Goal: Transaction & Acquisition: Book appointment/travel/reservation

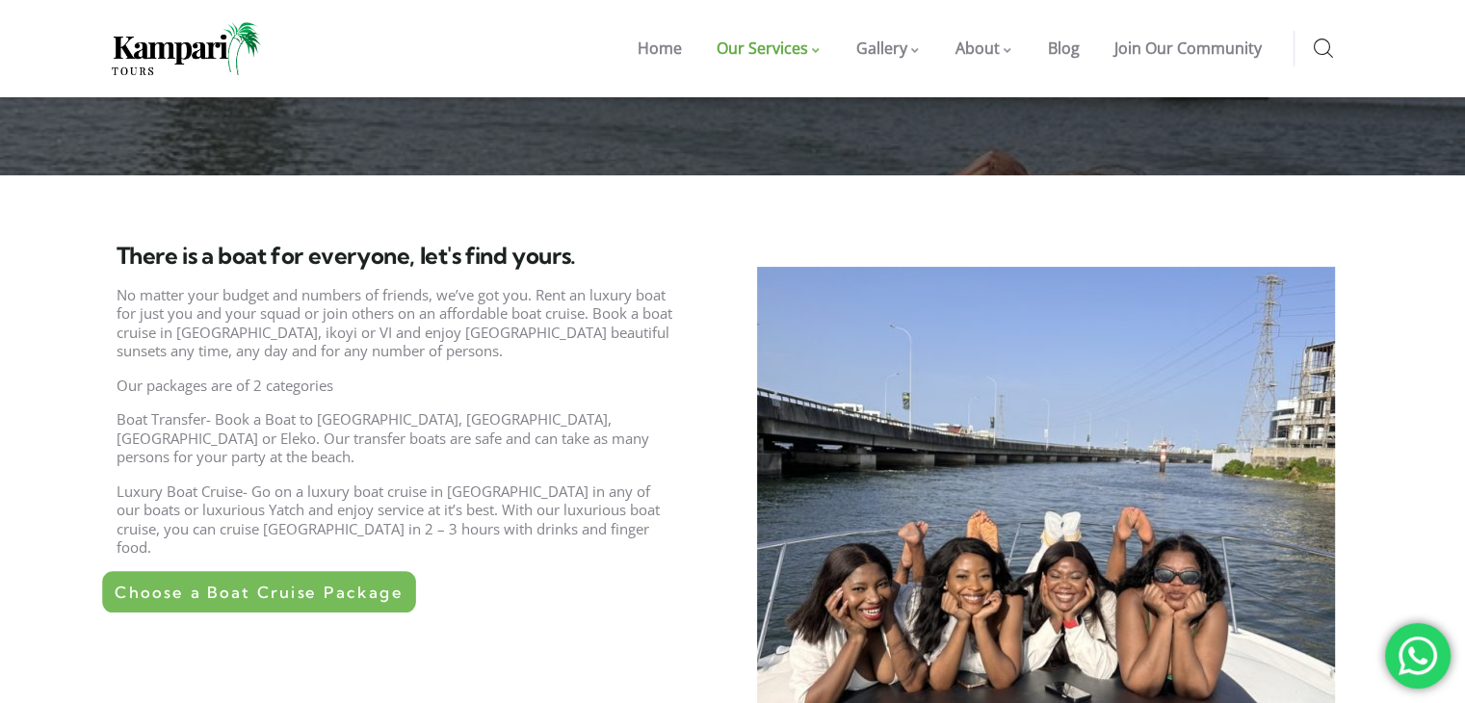
click at [204, 584] on span "Choose a Boat Cruise Package" at bounding box center [259, 592] width 288 height 16
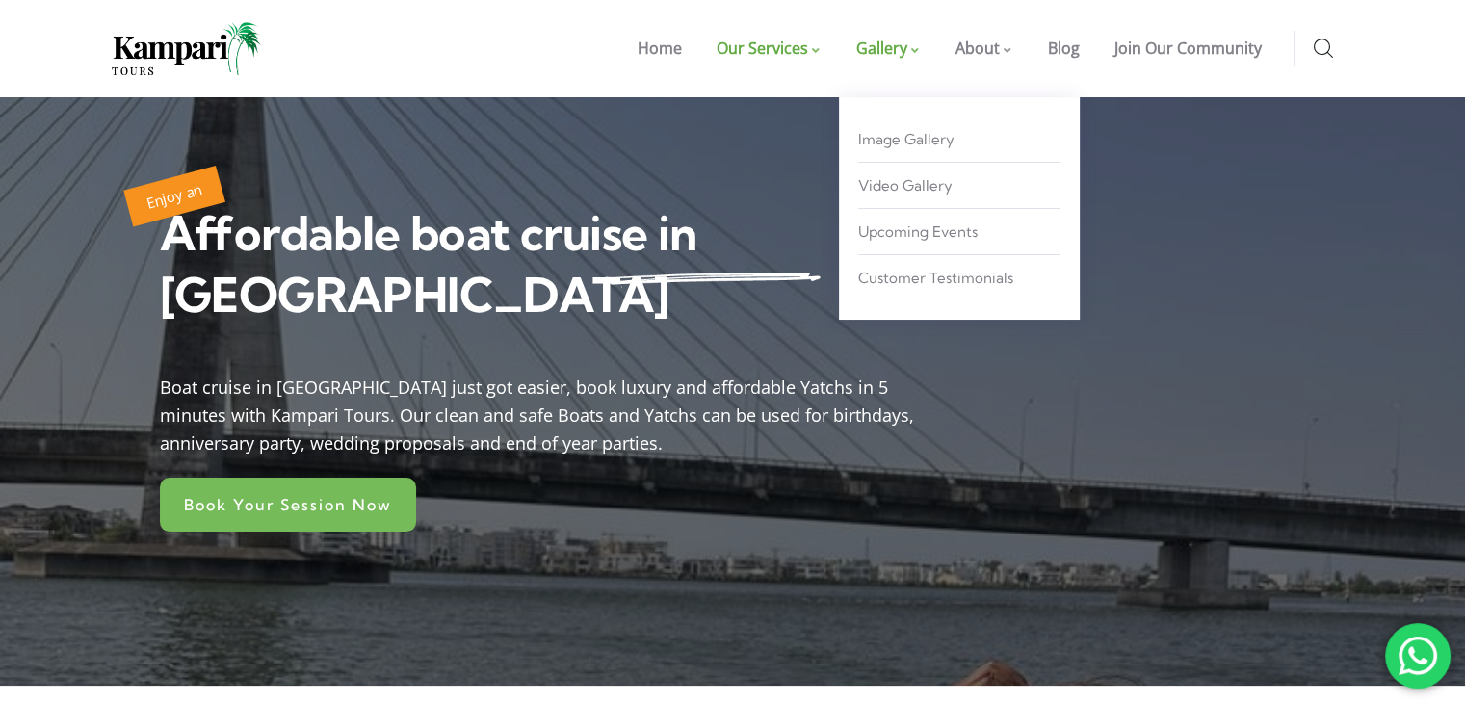
click at [905, 54] on span "Gallery" at bounding box center [881, 48] width 51 height 21
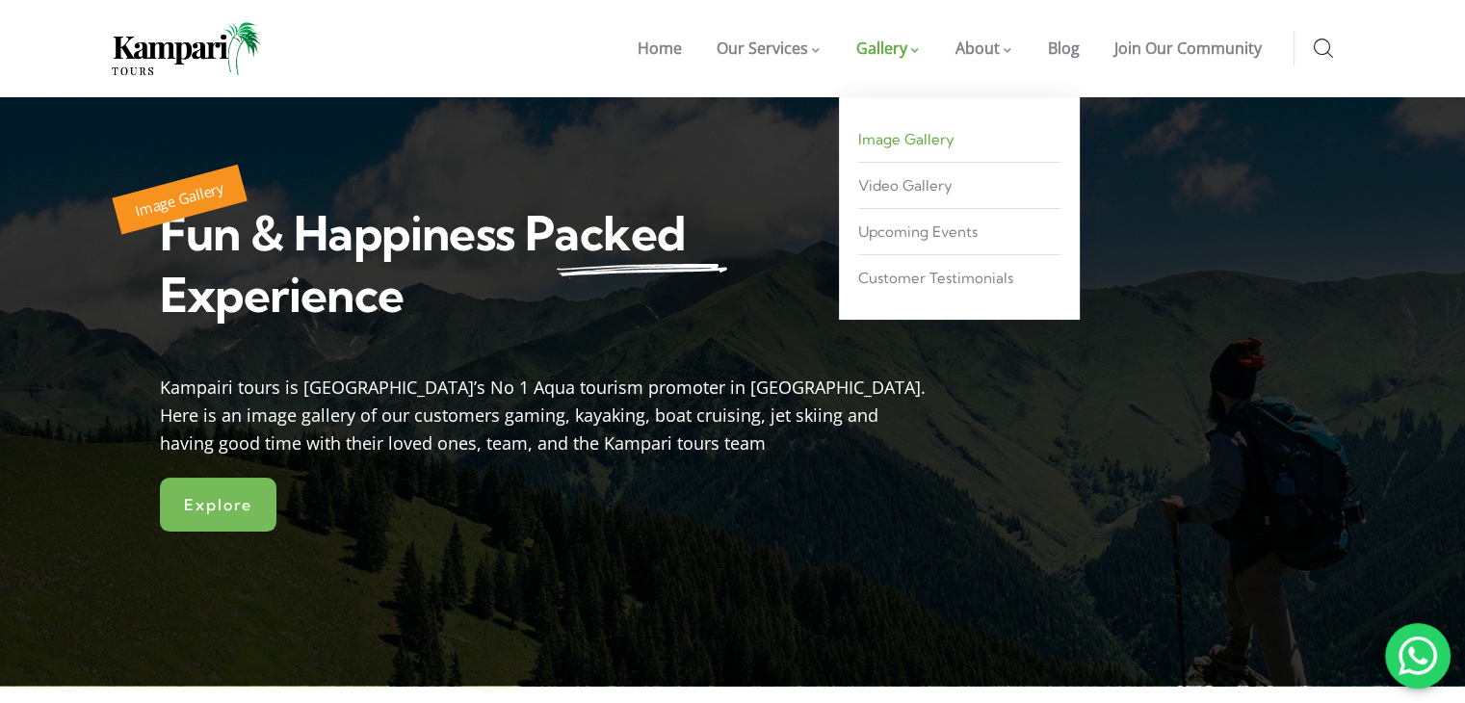
click at [929, 134] on span "Image Gallery" at bounding box center [906, 139] width 96 height 18
click at [909, 136] on span "Image Gallery" at bounding box center [906, 139] width 96 height 18
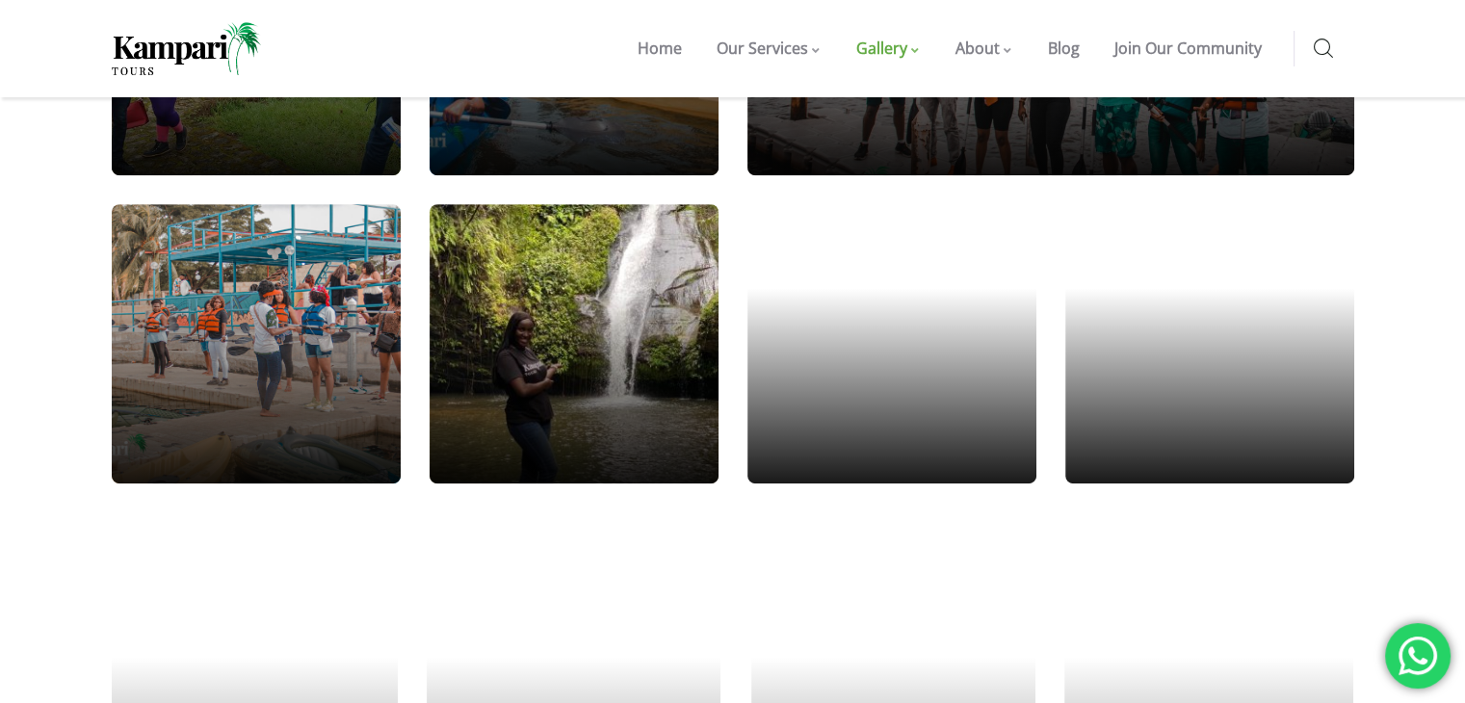
scroll to position [859, 0]
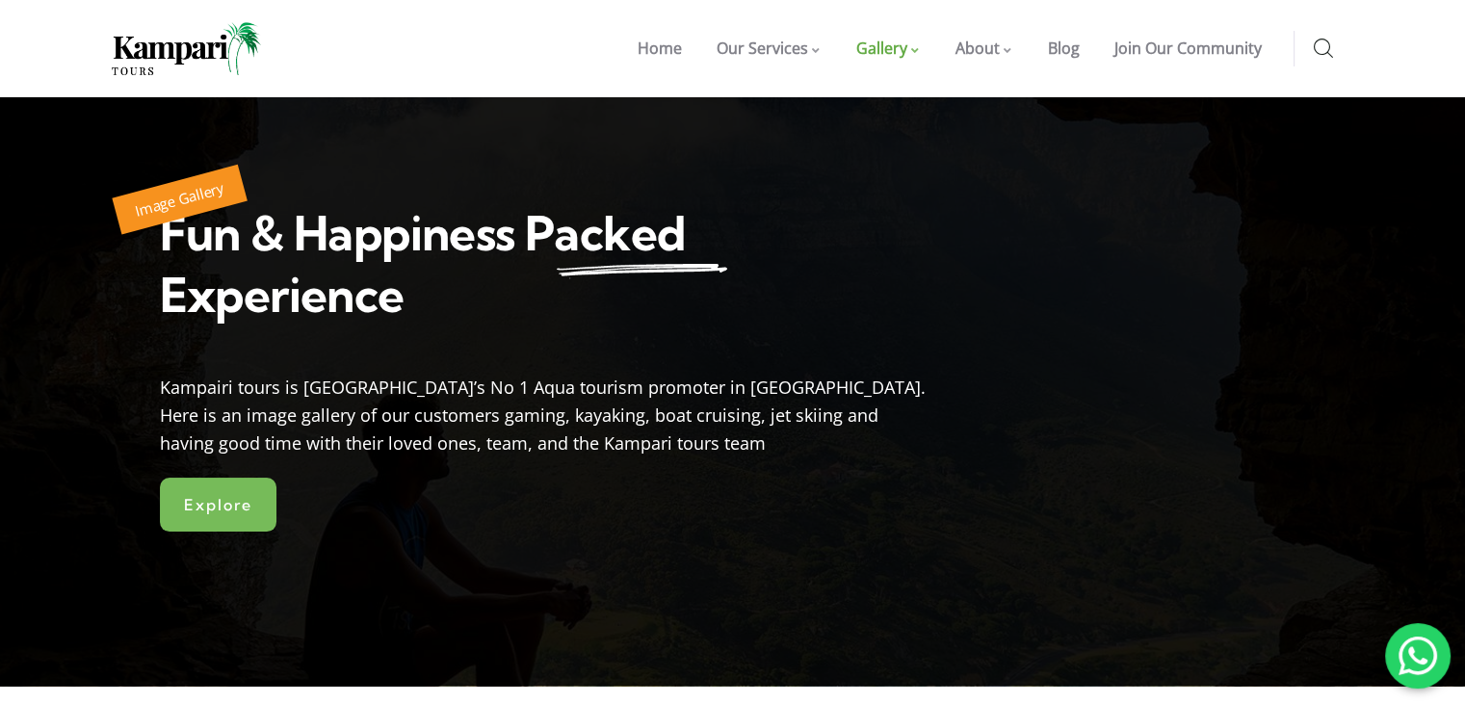
drag, startPoint x: 1476, startPoint y: 66, endPoint x: 1343, endPoint y: 33, distance: 137.1
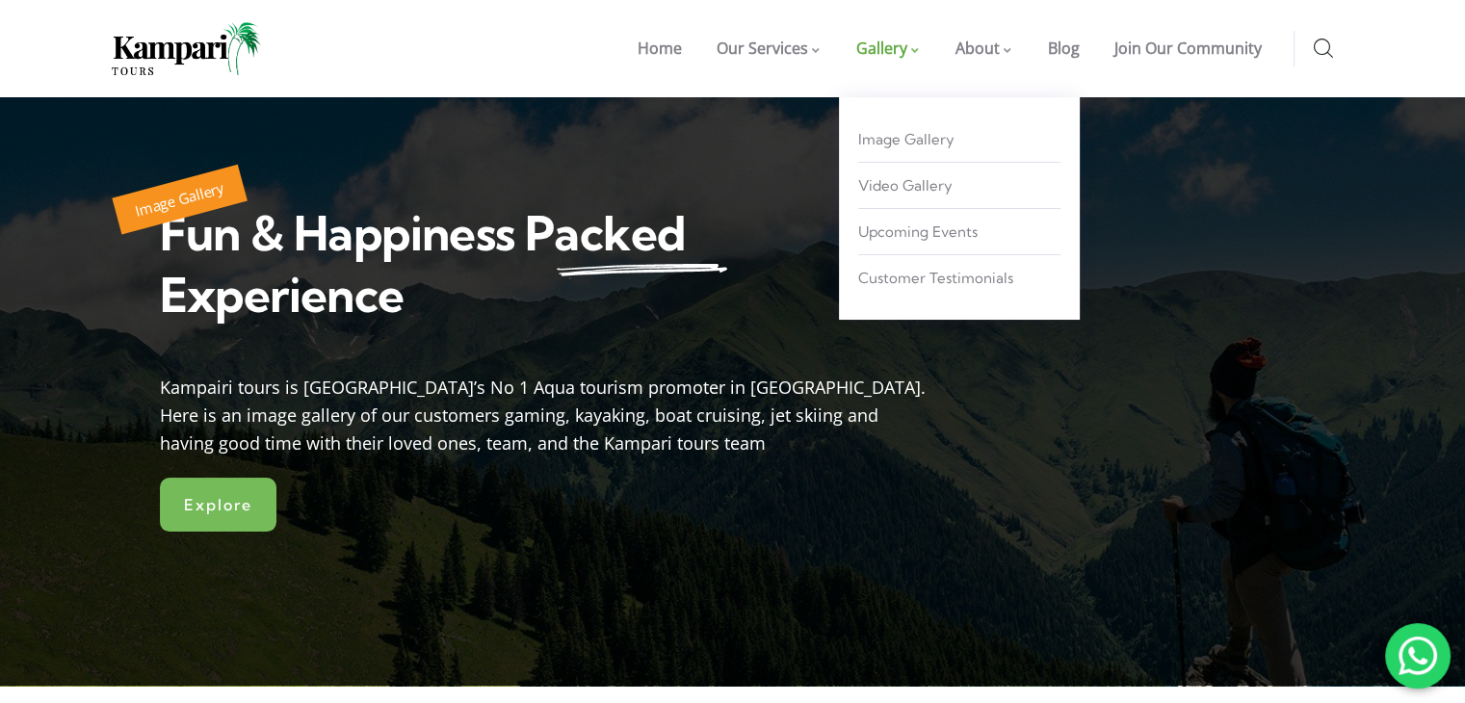
click at [926, 49] on link "Gallery" at bounding box center [888, 48] width 99 height 97
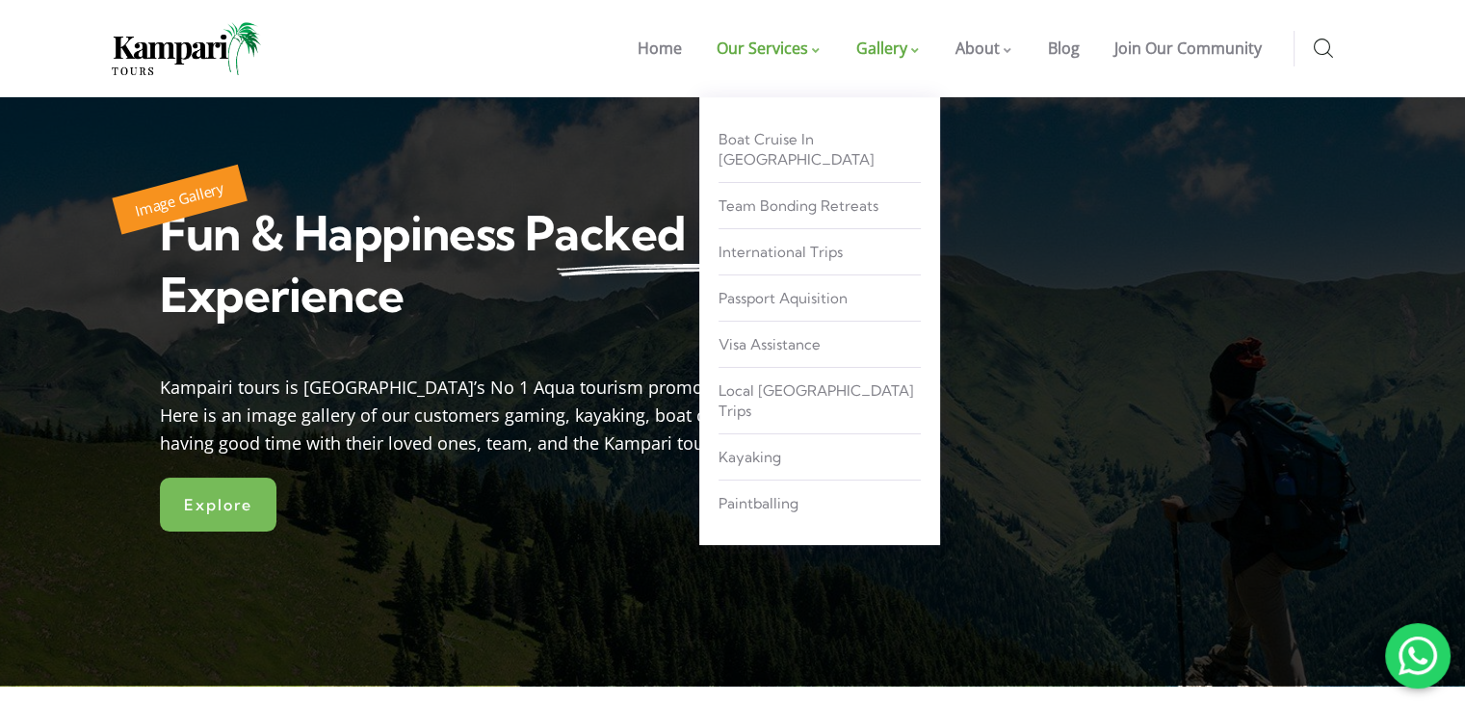
click at [808, 47] on span "Our Services" at bounding box center [763, 48] width 92 height 21
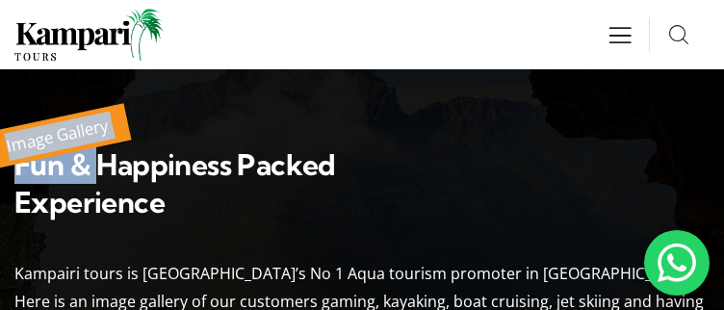
drag, startPoint x: 149, startPoint y: 183, endPoint x: 261, endPoint y: -84, distance: 289.3
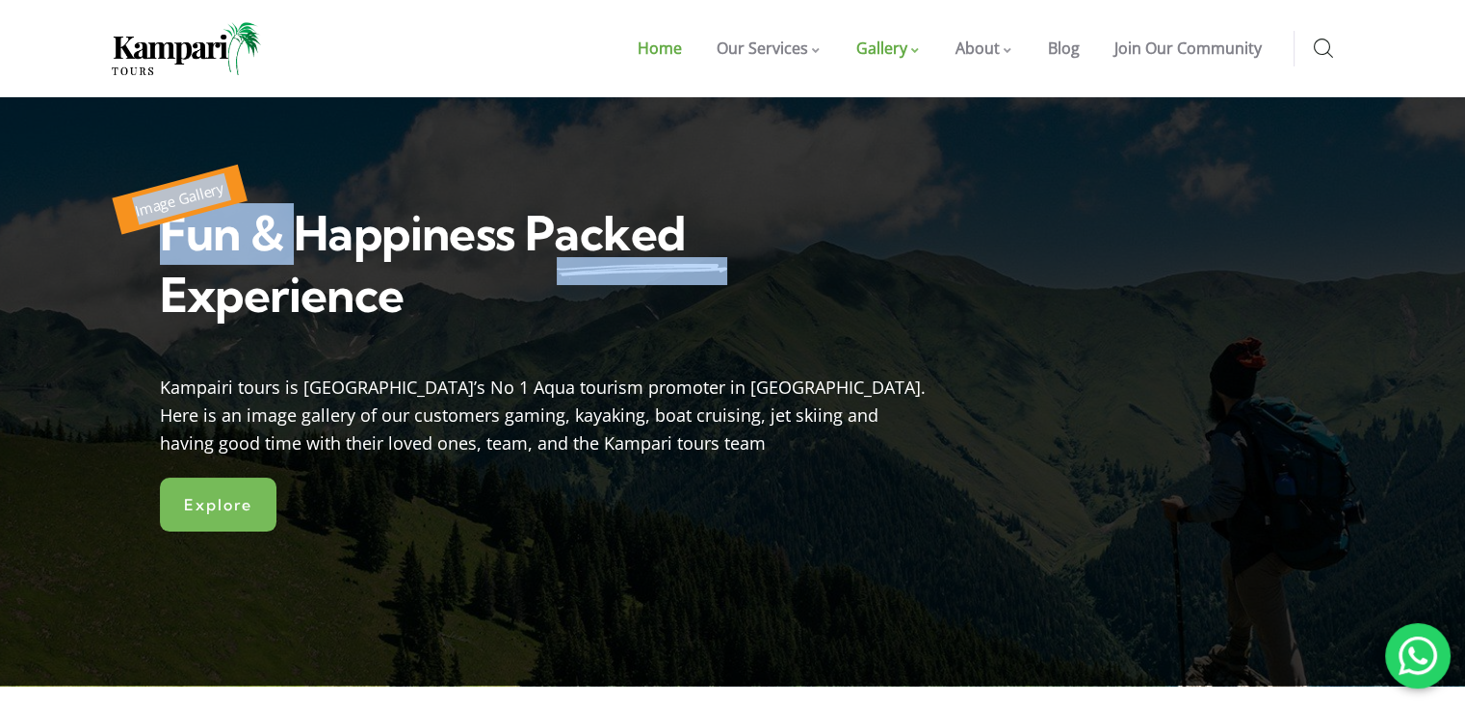
click at [692, 57] on link "Home" at bounding box center [659, 48] width 79 height 97
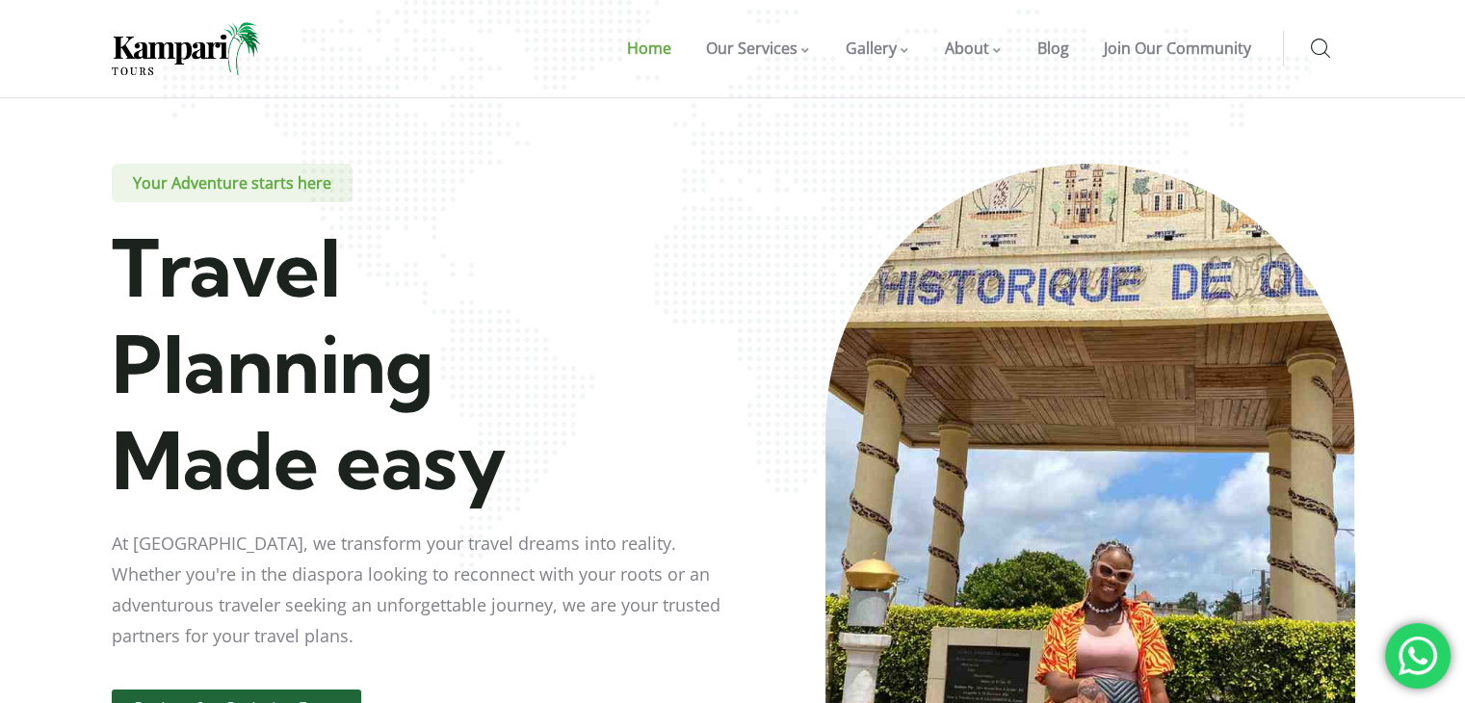
click at [768, 97] on span "Team Bonding Retreats" at bounding box center [788, 97] width 160 height 0
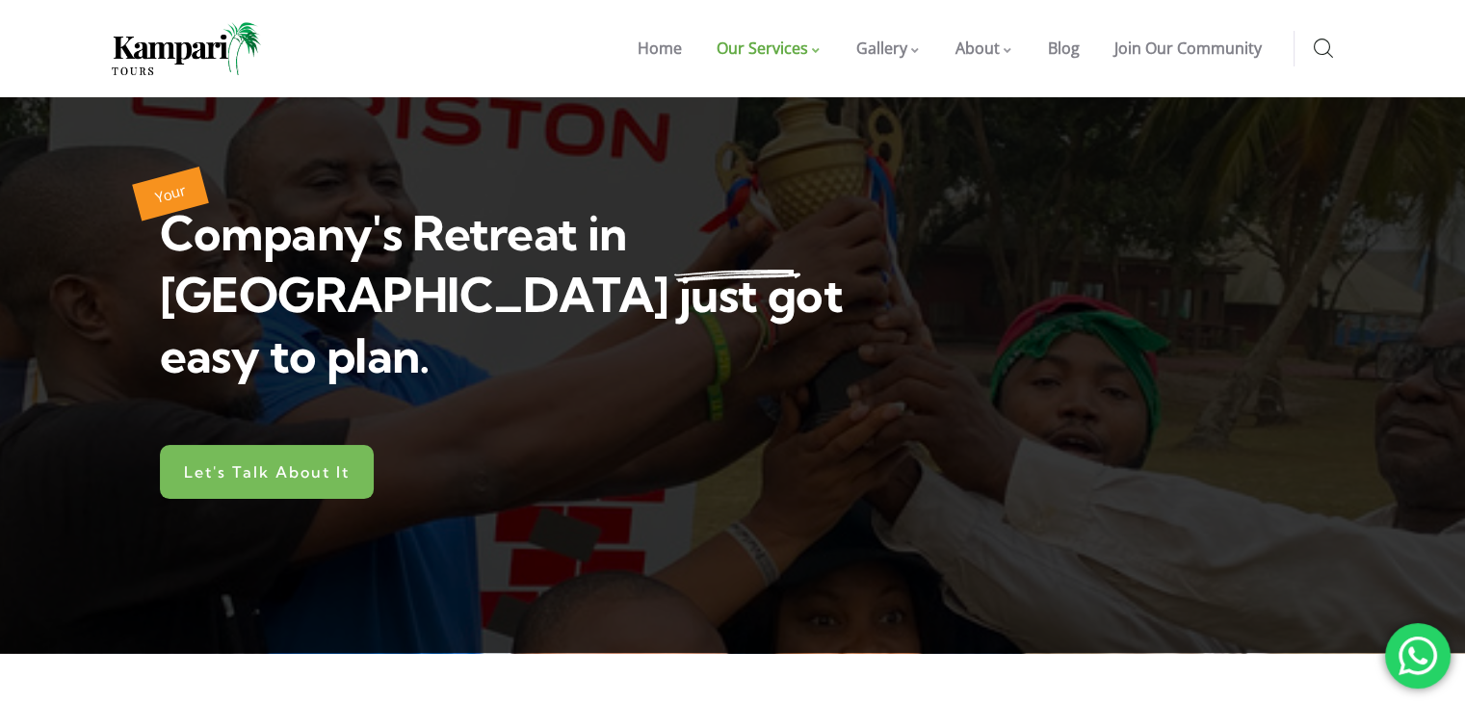
click at [934, 147] on div at bounding box center [732, 375] width 1465 height 556
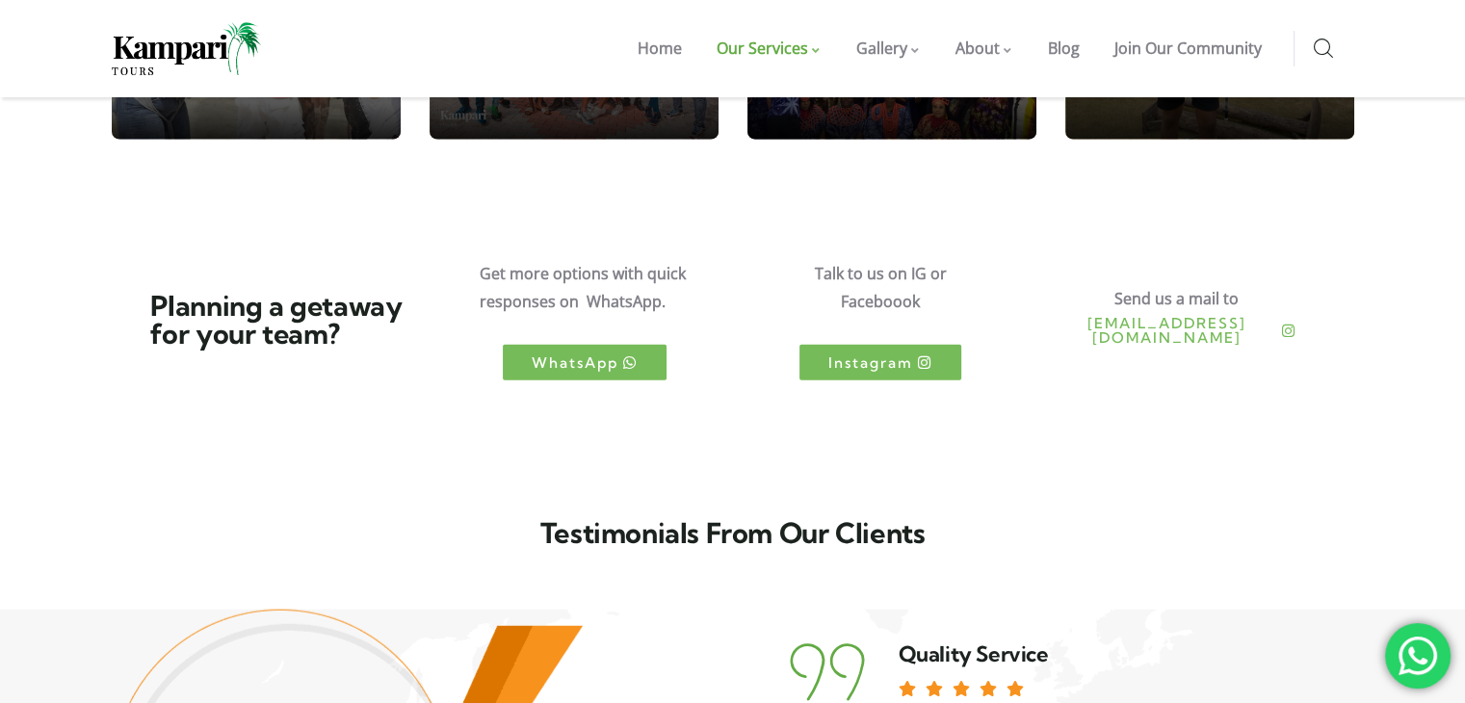
scroll to position [4480, 0]
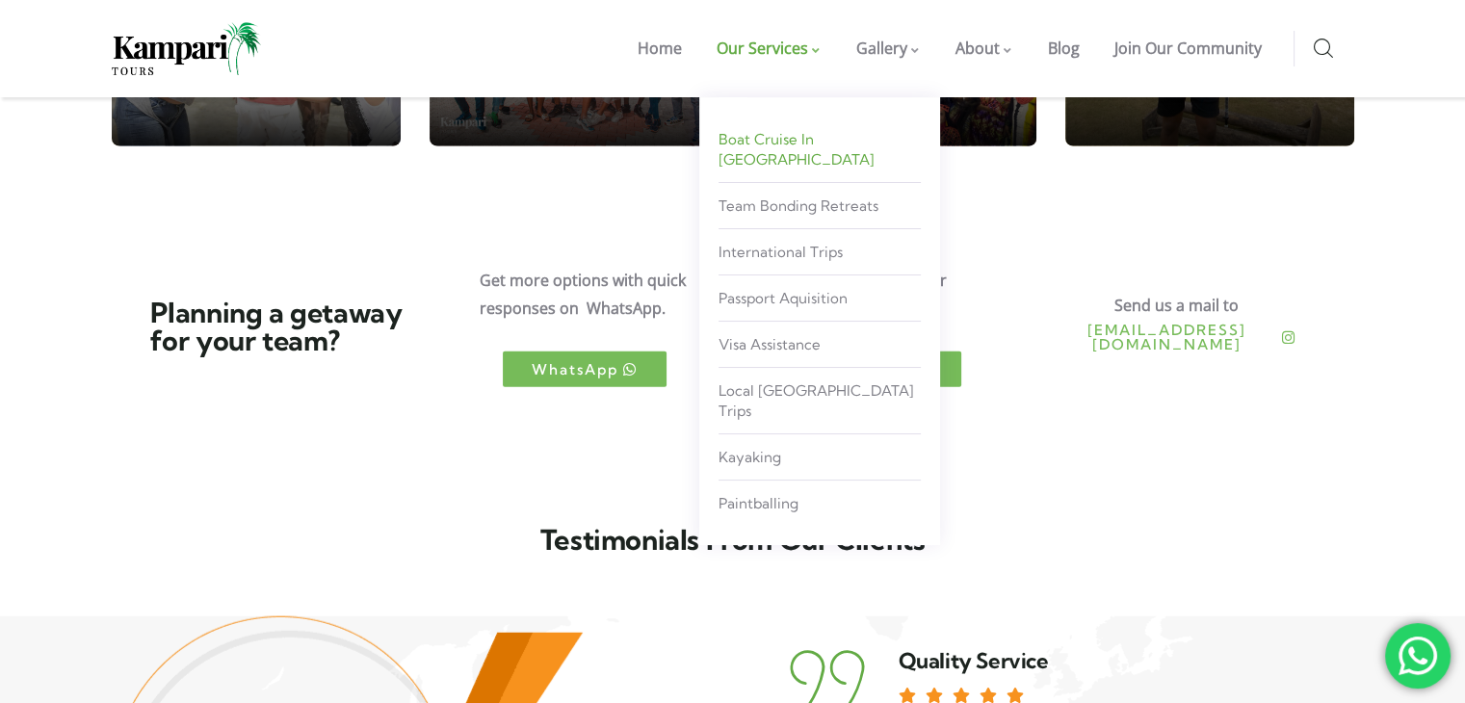
click at [849, 133] on span "Boat Cruise in [GEOGRAPHIC_DATA]" at bounding box center [797, 149] width 156 height 39
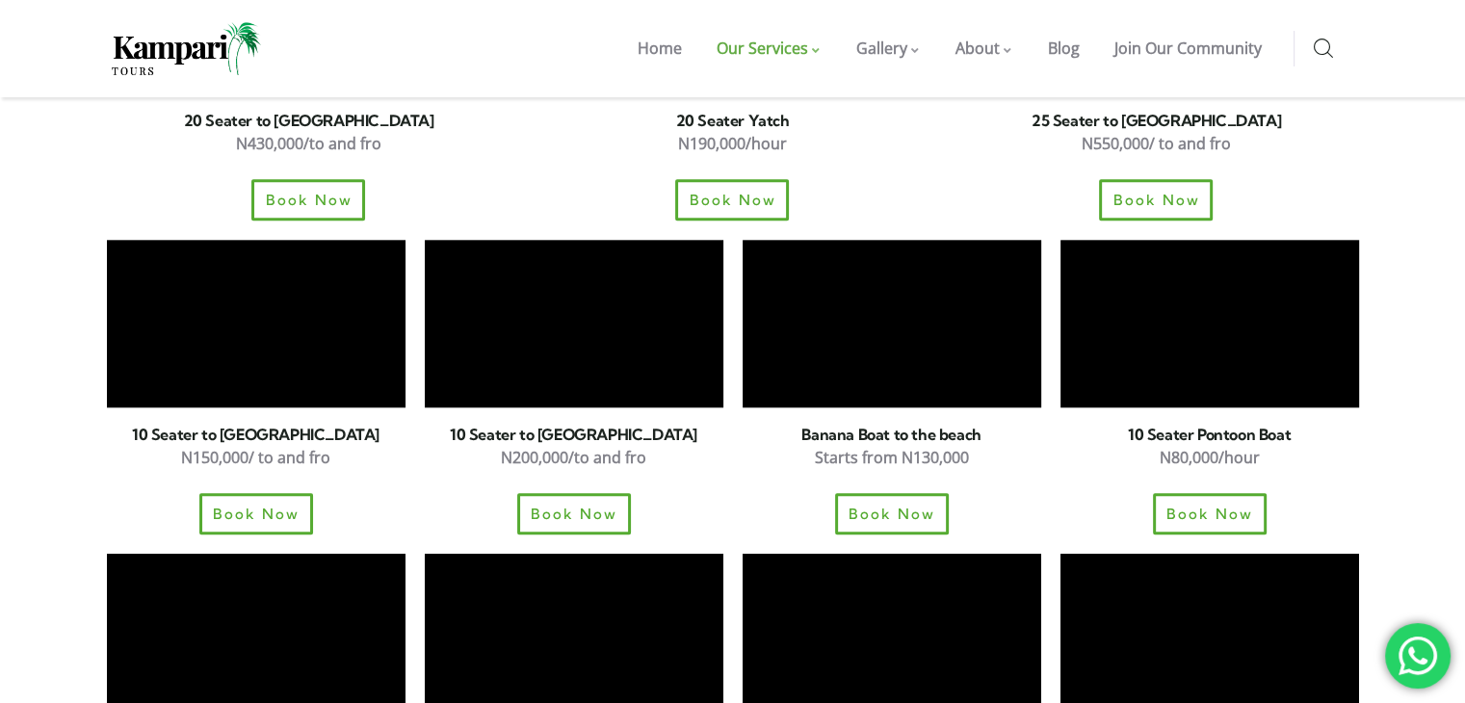
scroll to position [2057, 0]
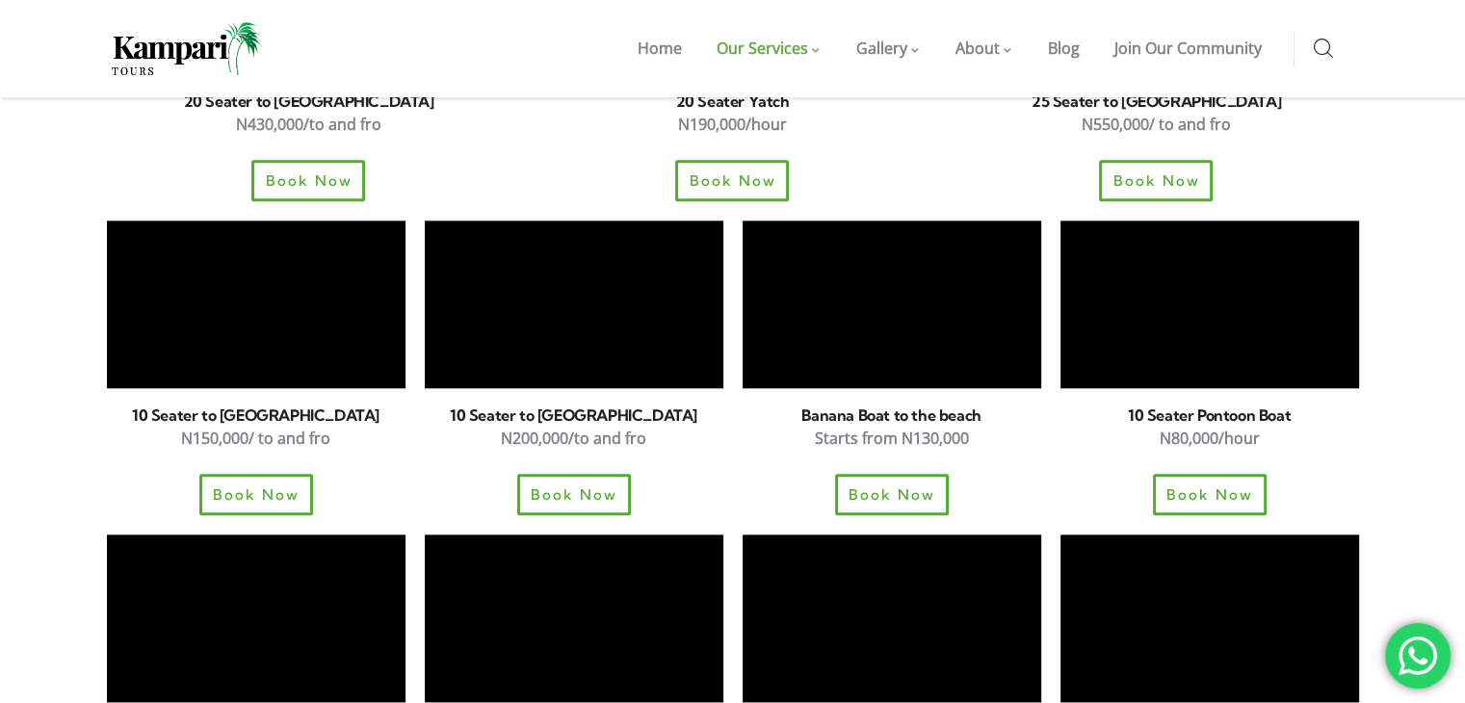
click at [1409, 657] on div at bounding box center [1417, 655] width 65 height 65
click at [1427, 659] on div at bounding box center [1417, 655] width 65 height 65
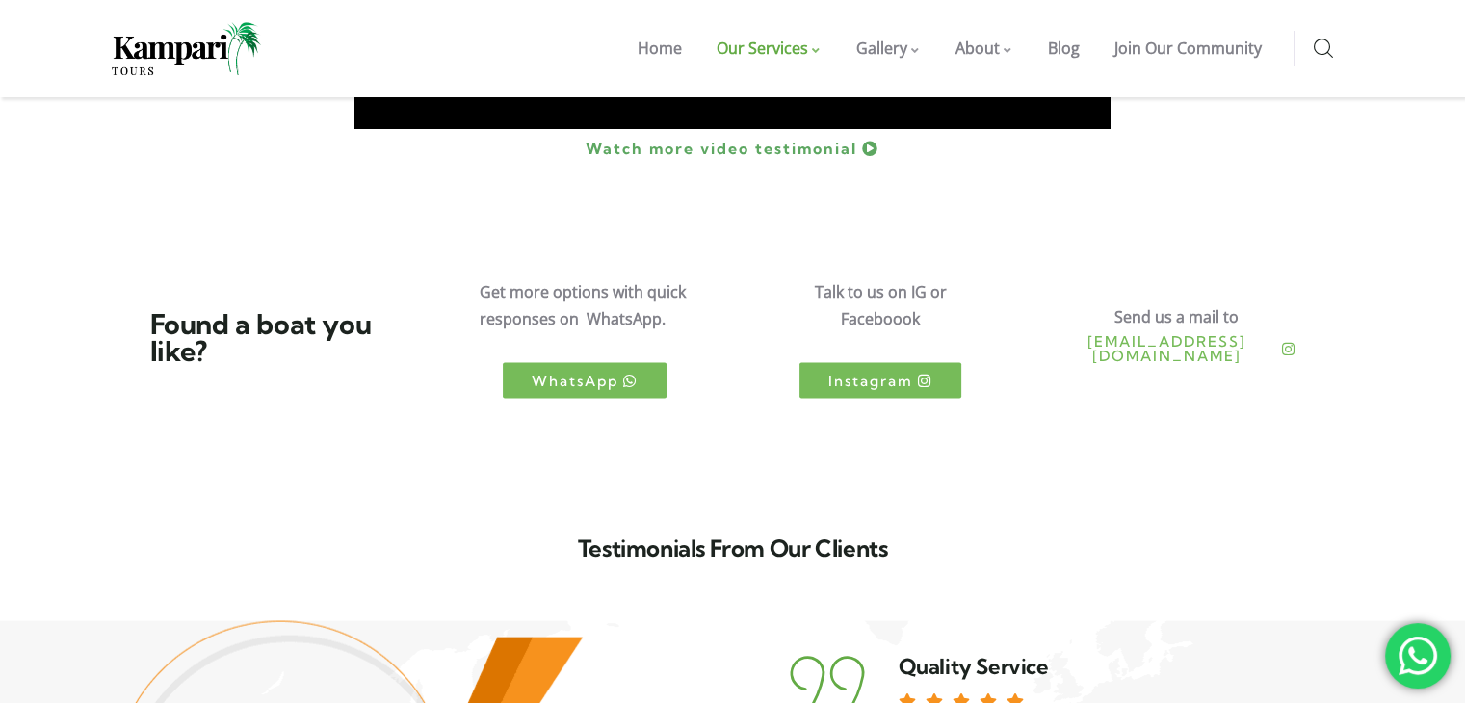
scroll to position [3544, 0]
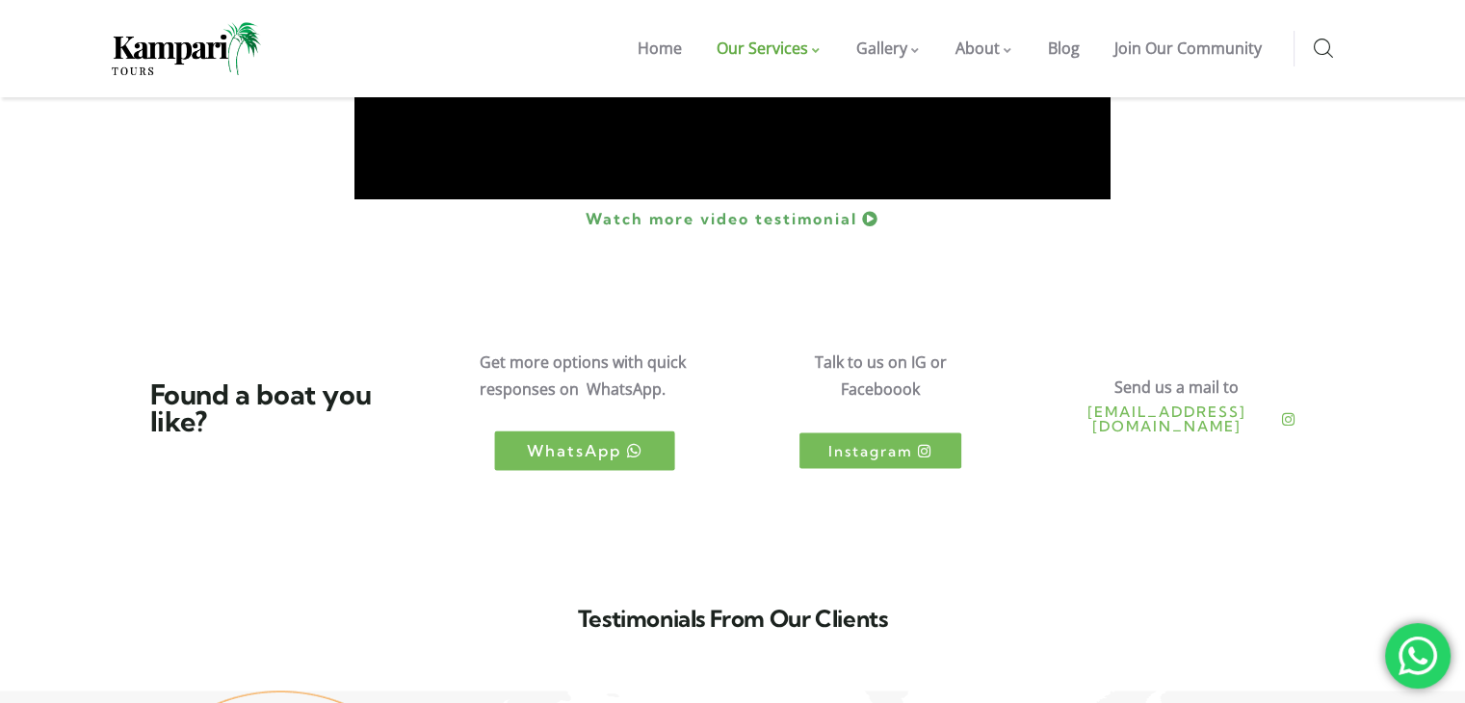
click at [598, 443] on span "WhatsApp" at bounding box center [573, 451] width 95 height 16
